Goal: Task Accomplishment & Management: Complete application form

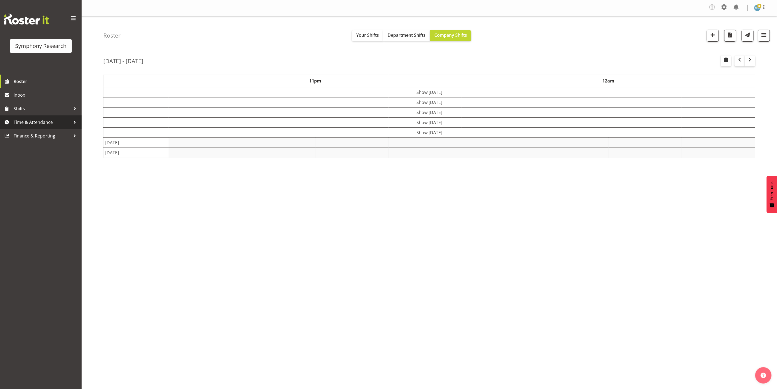
click at [32, 121] on span "Time & Attendance" at bounding box center [42, 122] width 57 height 8
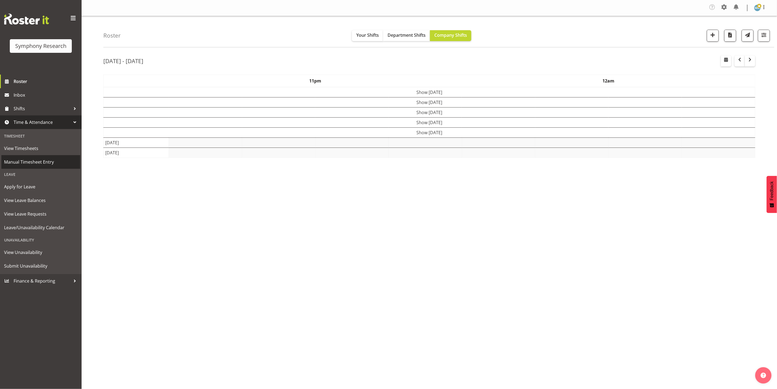
click at [45, 159] on span "Manual Timesheet Entry" at bounding box center [40, 162] width 73 height 8
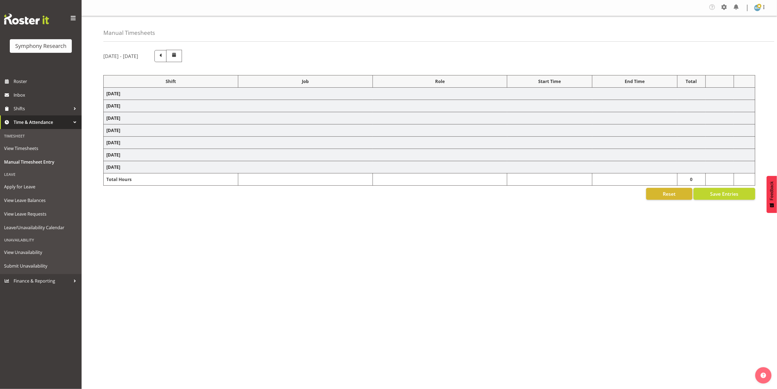
select select "48116"
select select "10242"
select select "47"
select select "48116"
select select "7759"
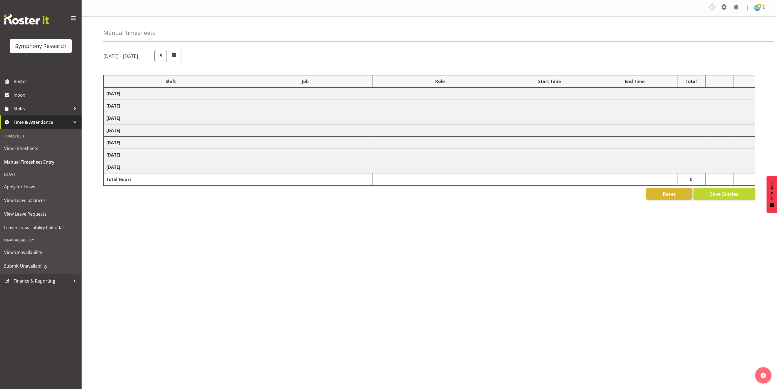
select select "26078"
select select "10574"
select select "47"
select select "26078"
select select "9426"
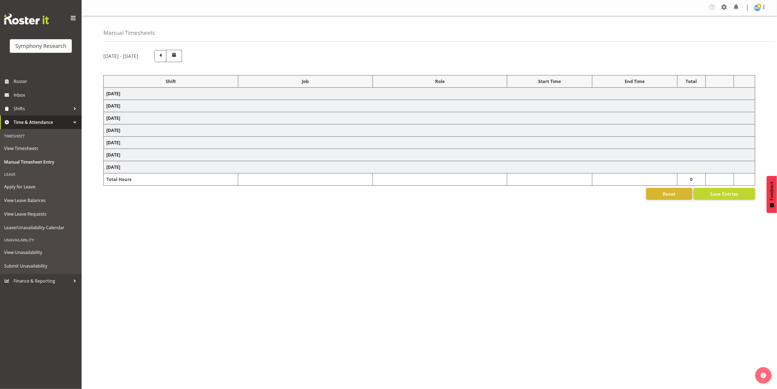
select select "47"
select select "26078"
select select "9426"
select select "47"
select select "26078"
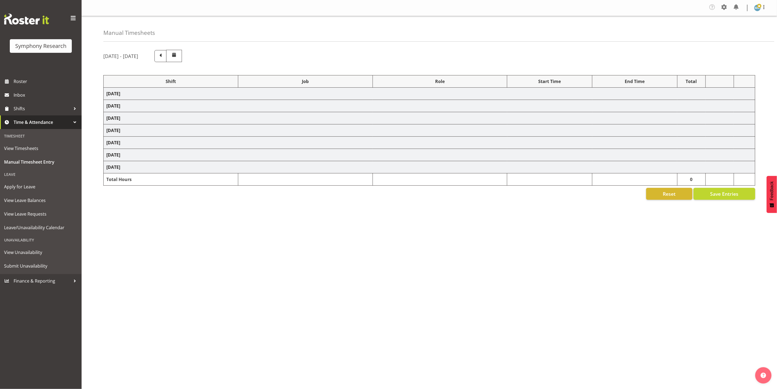
select select "10574"
select select "47"
select select "26078"
select select "9426"
select select "47"
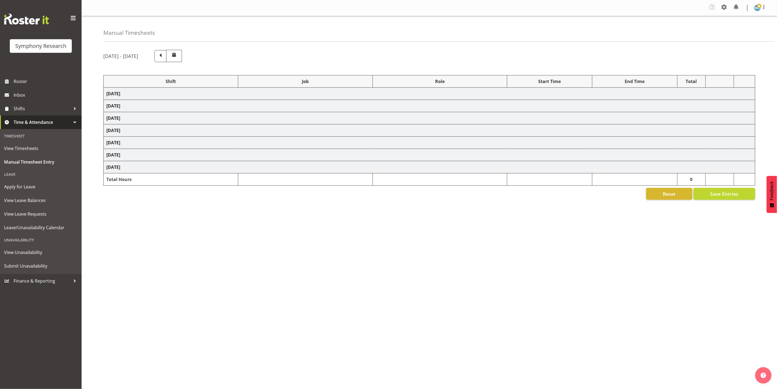
select select "48116"
select select "9426"
select select "47"
select select "48116"
select select "743"
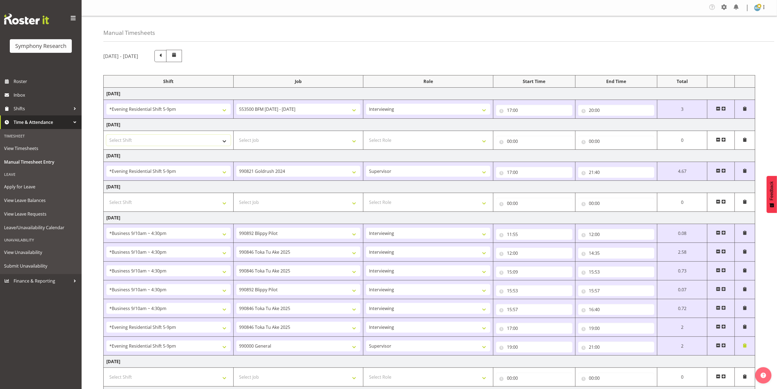
click at [181, 140] on select "Select Shift !!Weekend Residential (Roster IT Shift Label) *Business 9/10am ~ 4…" at bounding box center [168, 140] width 124 height 11
click at [355, 141] on select "Select Job 550060 IF Admin 553492 World Poll Aus Wave 2 Main 2025 553493 World …" at bounding box center [298, 140] width 124 height 11
click at [422, 141] on select "Select Role Supervisor Interviewing Briefing" at bounding box center [428, 140] width 124 height 11
click at [202, 141] on select "Select Shift !!Weekend Residential (Roster IT Shift Label) *Business 9/10am ~ 4…" at bounding box center [168, 140] width 124 height 11
click at [318, 144] on select "Select Job 550060 IF Admin 553492 World Poll Aus Wave 2 Main 2025 553493 World …" at bounding box center [298, 140] width 124 height 11
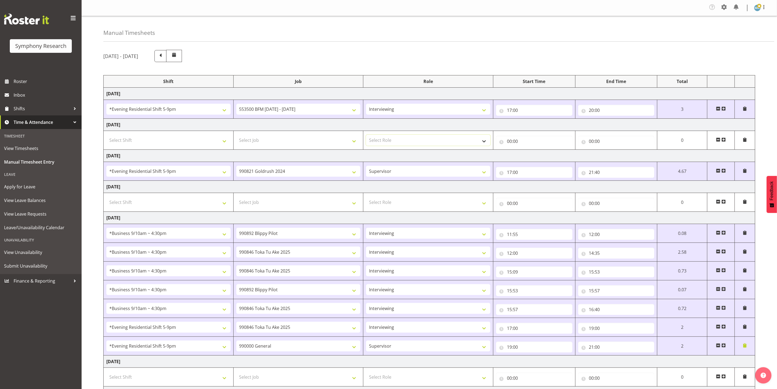
click at [471, 140] on select "Select Role Supervisor Interviewing Briefing" at bounding box center [428, 140] width 124 height 11
click at [554, 139] on input "00:00" at bounding box center [534, 141] width 76 height 11
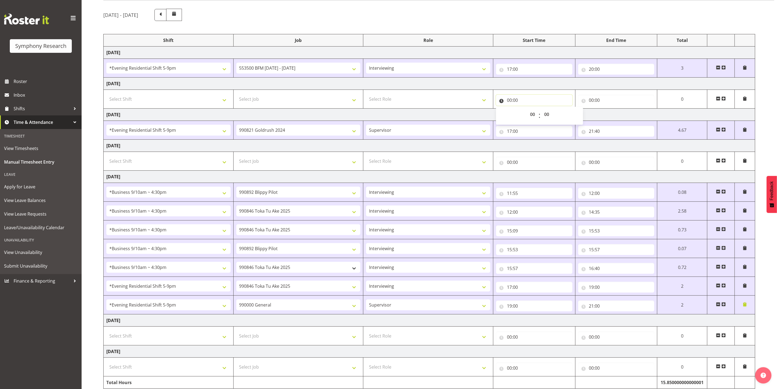
scroll to position [69, 0]
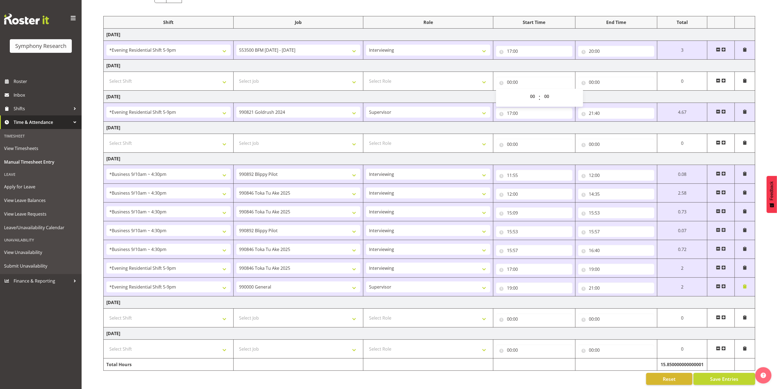
click at [486, 91] on td "Wednesday 27th August 2025" at bounding box center [430, 97] width 652 height 12
